Goal: Check status

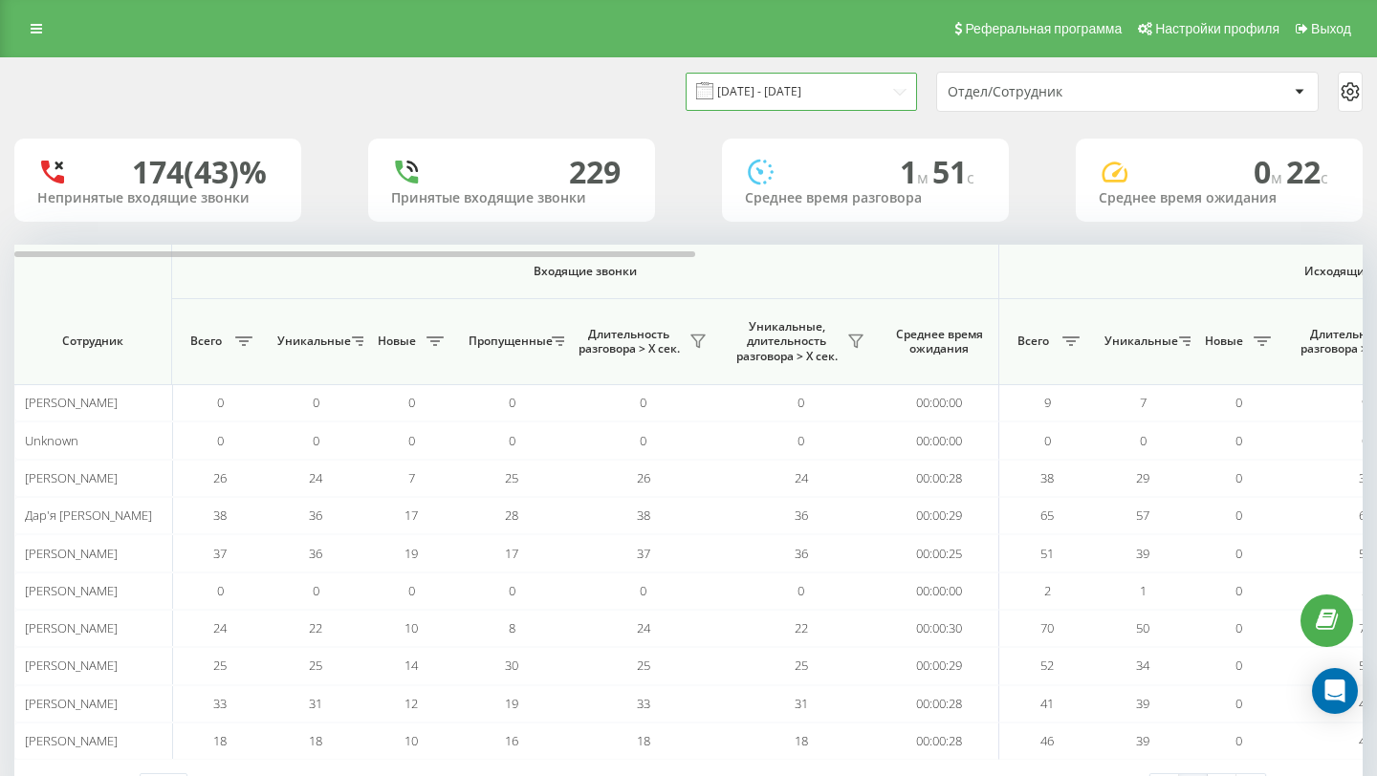
click at [870, 86] on input "11.09.2025 - 11.09.2025" at bounding box center [801, 91] width 231 height 37
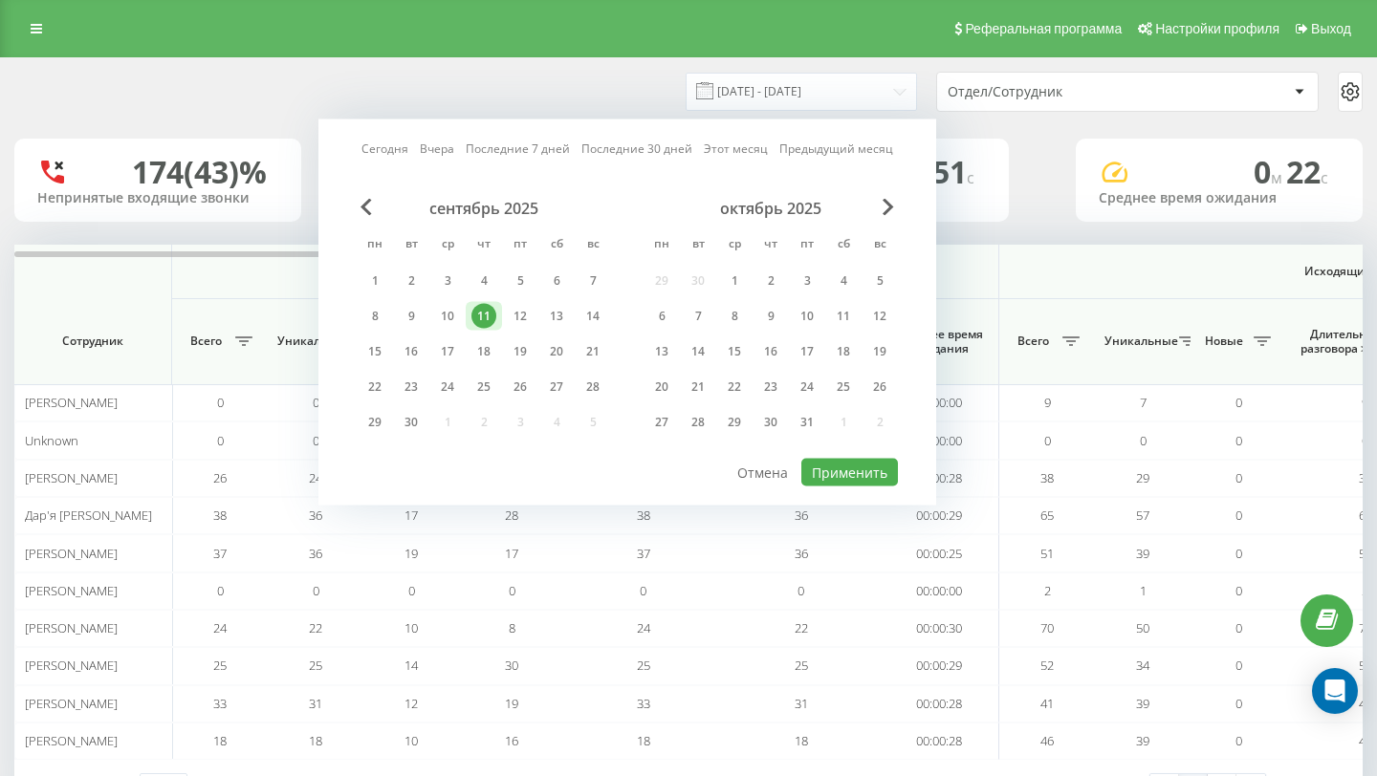
click at [485, 315] on div "11" at bounding box center [483, 316] width 25 height 25
click at [564, 348] on div "20" at bounding box center [556, 351] width 25 height 25
click at [557, 354] on div "20" at bounding box center [556, 351] width 25 height 25
click at [871, 477] on button "Применить" at bounding box center [849, 473] width 97 height 28
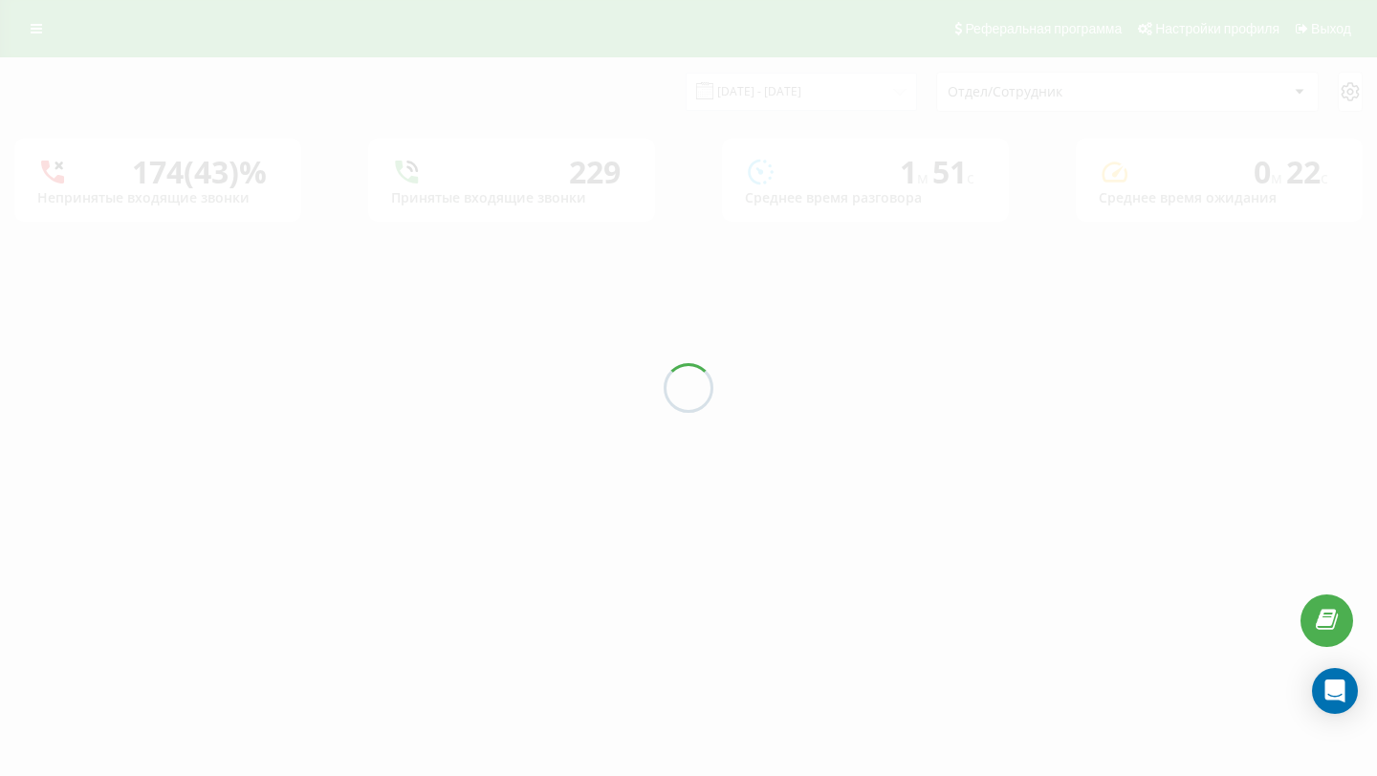
type input "20.09.2025 - 20.09.2025"
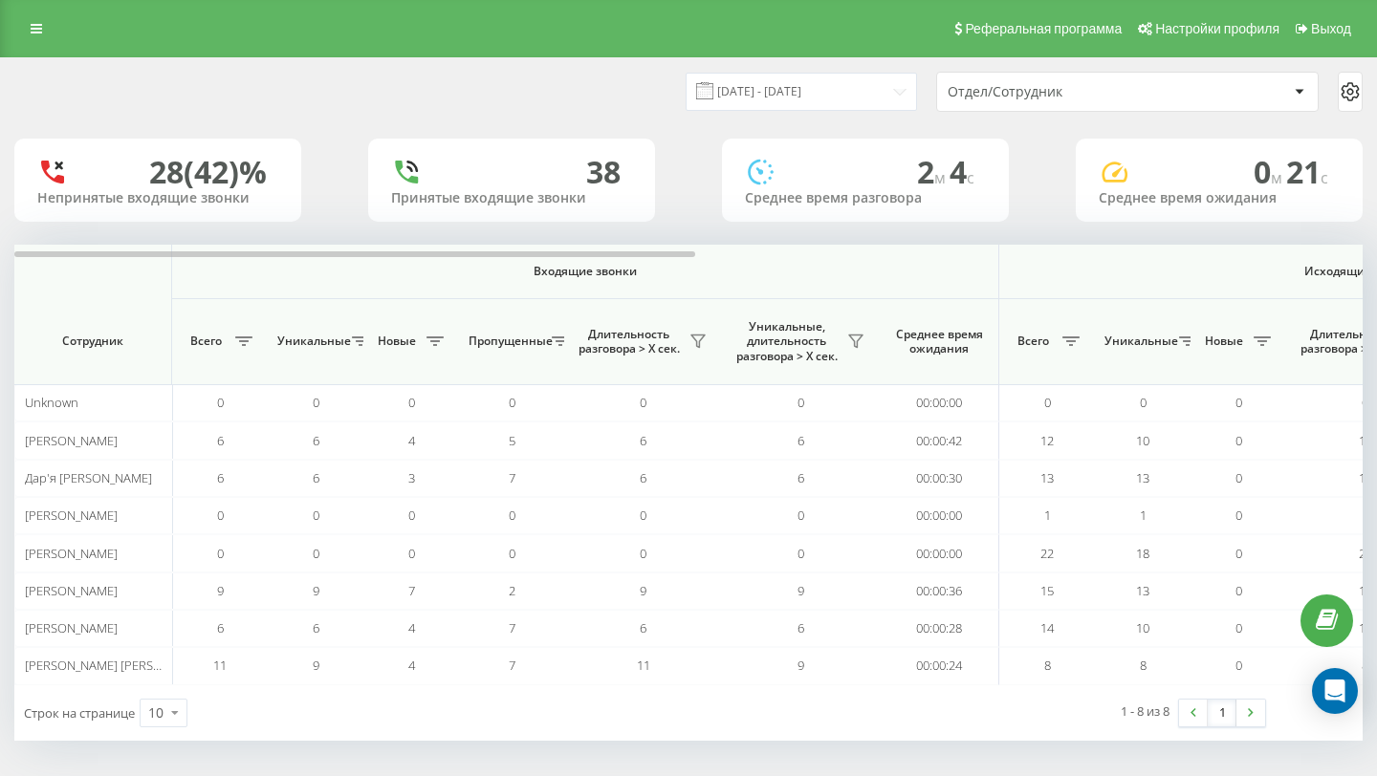
scroll to position [3, 0]
